Goal: Understand process/instructions: Learn how to perform a task or action

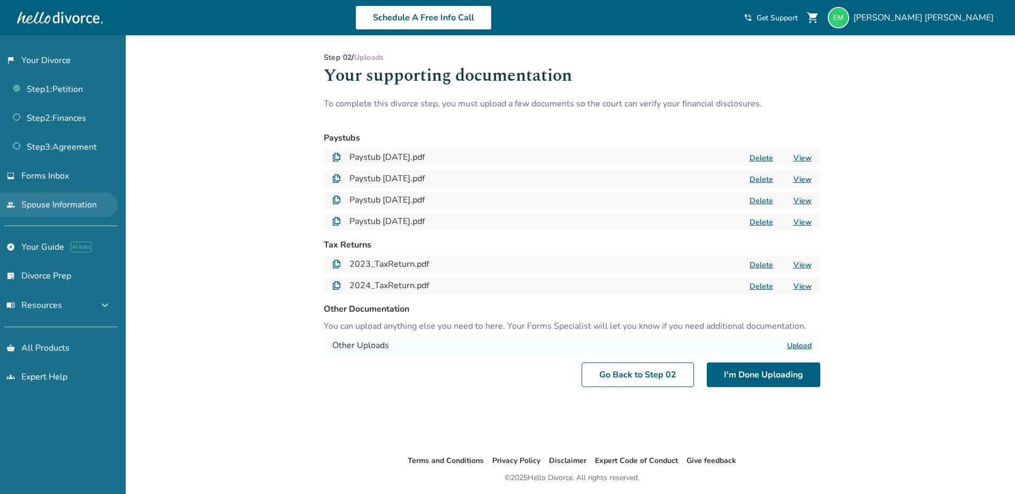
click at [42, 200] on link "people Spouse Information" at bounding box center [59, 205] width 118 height 25
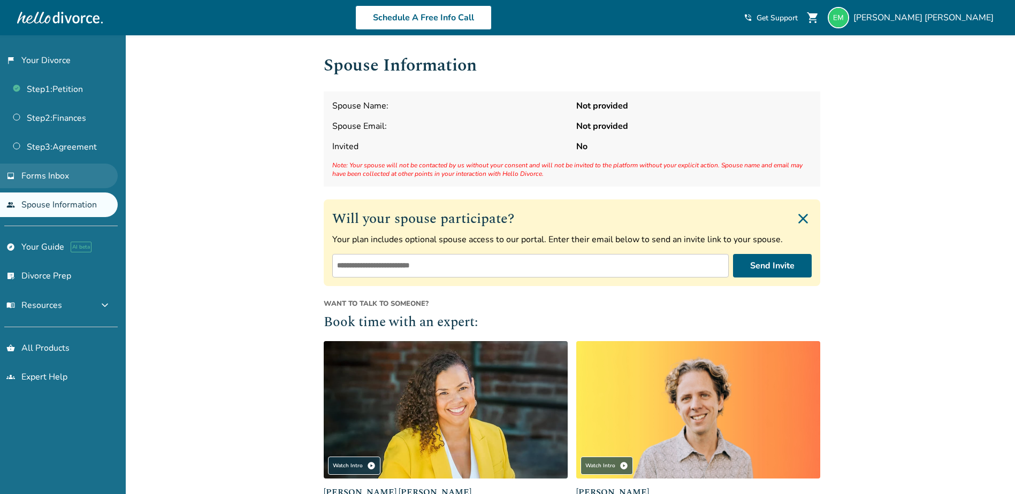
click at [67, 178] on span "Forms Inbox" at bounding box center [45, 176] width 48 height 12
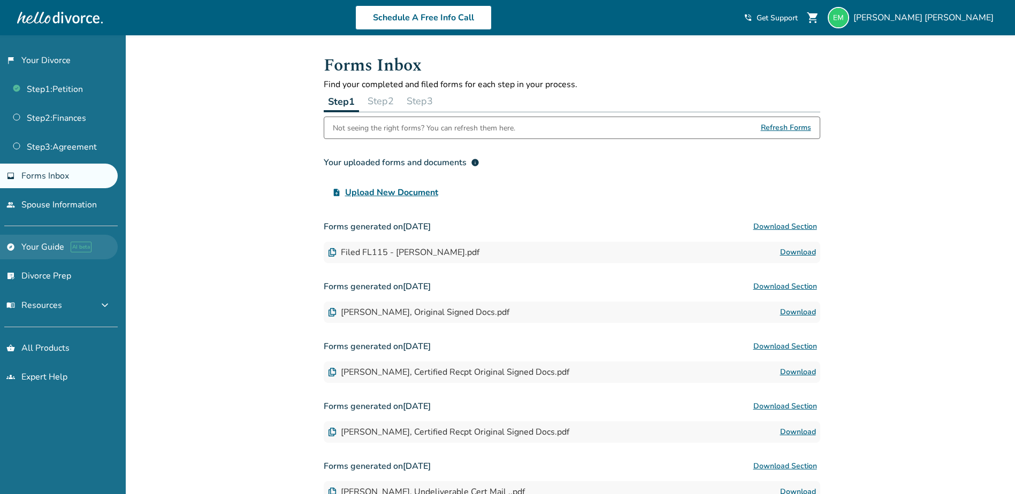
click at [21, 241] on link "explore Your Guide AI beta" at bounding box center [59, 247] width 118 height 25
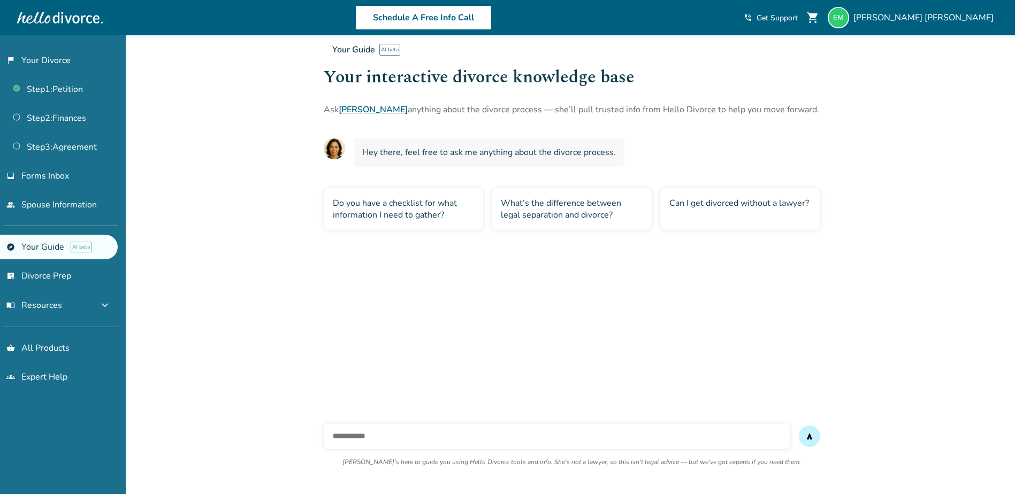
click at [44, 102] on ul "Step 1 : Petition Step 2 : Finances Step 3 : Agreement" at bounding box center [59, 116] width 118 height 87
click at [46, 124] on link "Step 2 : Finances" at bounding box center [59, 118] width 118 height 25
